Goal: Navigation & Orientation: Find specific page/section

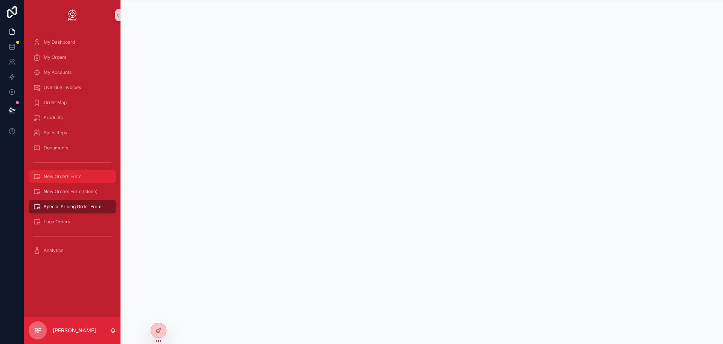
click at [79, 179] on div "New Orders Form" at bounding box center [72, 176] width 78 height 12
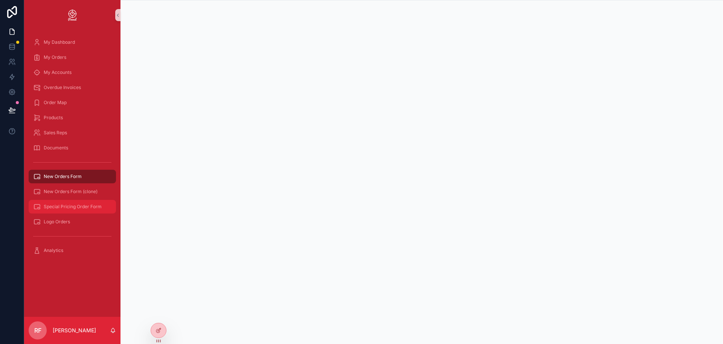
click at [83, 208] on span "Special Pricing Order Form" at bounding box center [73, 206] width 58 height 6
